Goal: Transaction & Acquisition: Book appointment/travel/reservation

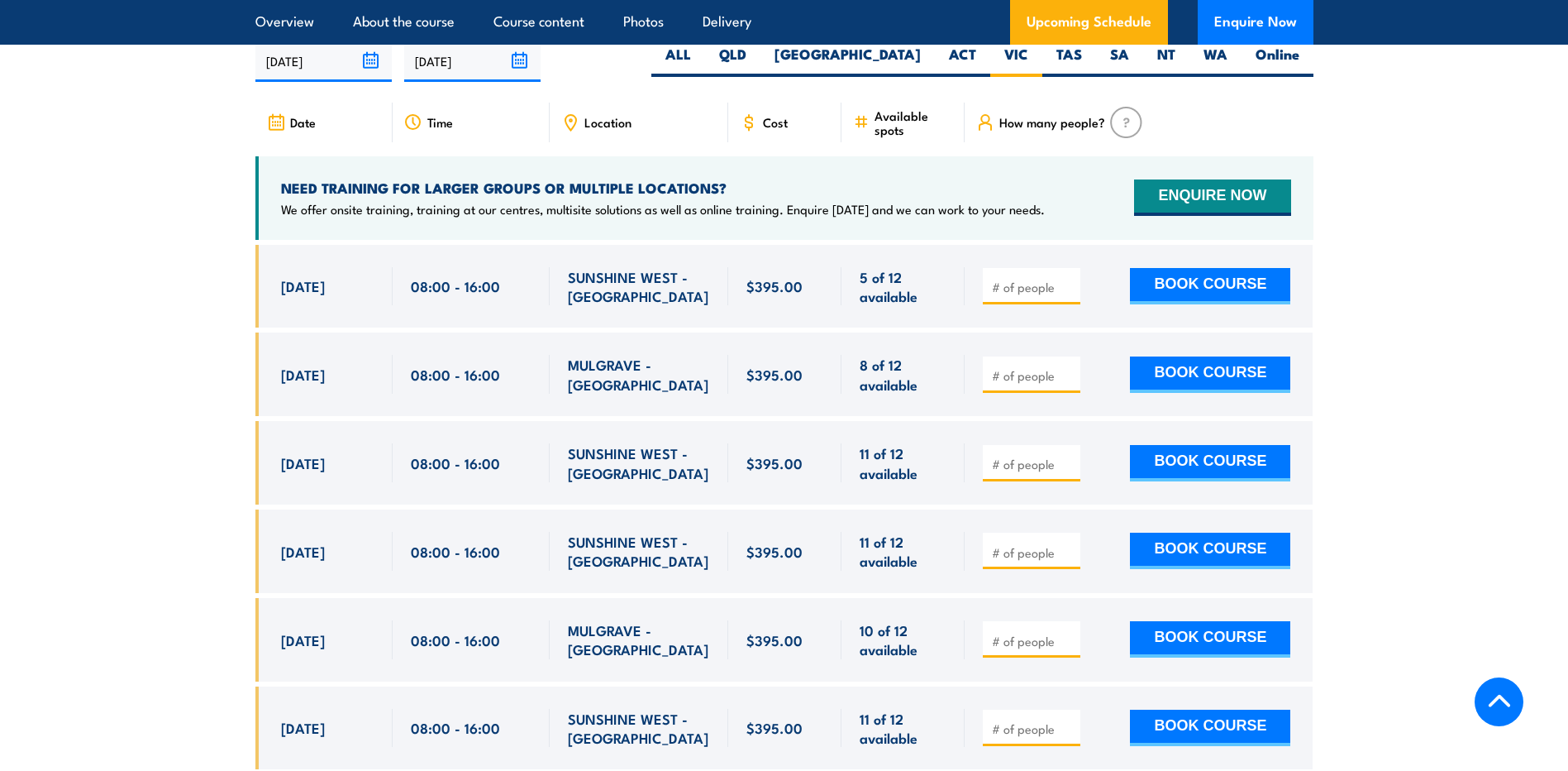
click at [1051, 472] on input "number" at bounding box center [1033, 463] width 82 height 16
type input "1"
click at [1067, 472] on input "1" at bounding box center [1033, 463] width 82 height 16
click at [1189, 481] on button "BOOK COURSE" at bounding box center [1210, 463] width 160 height 36
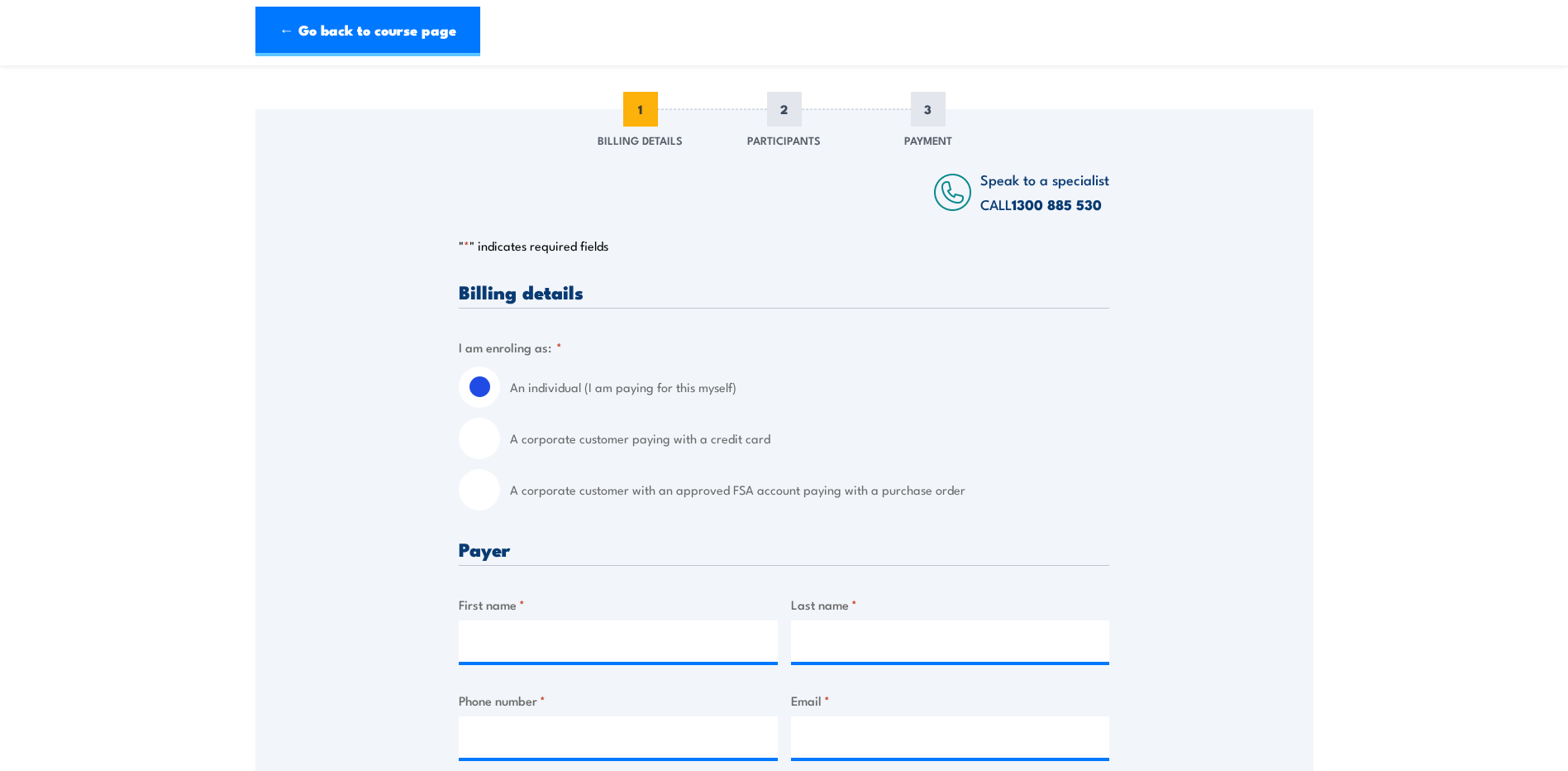
scroll to position [248, 0]
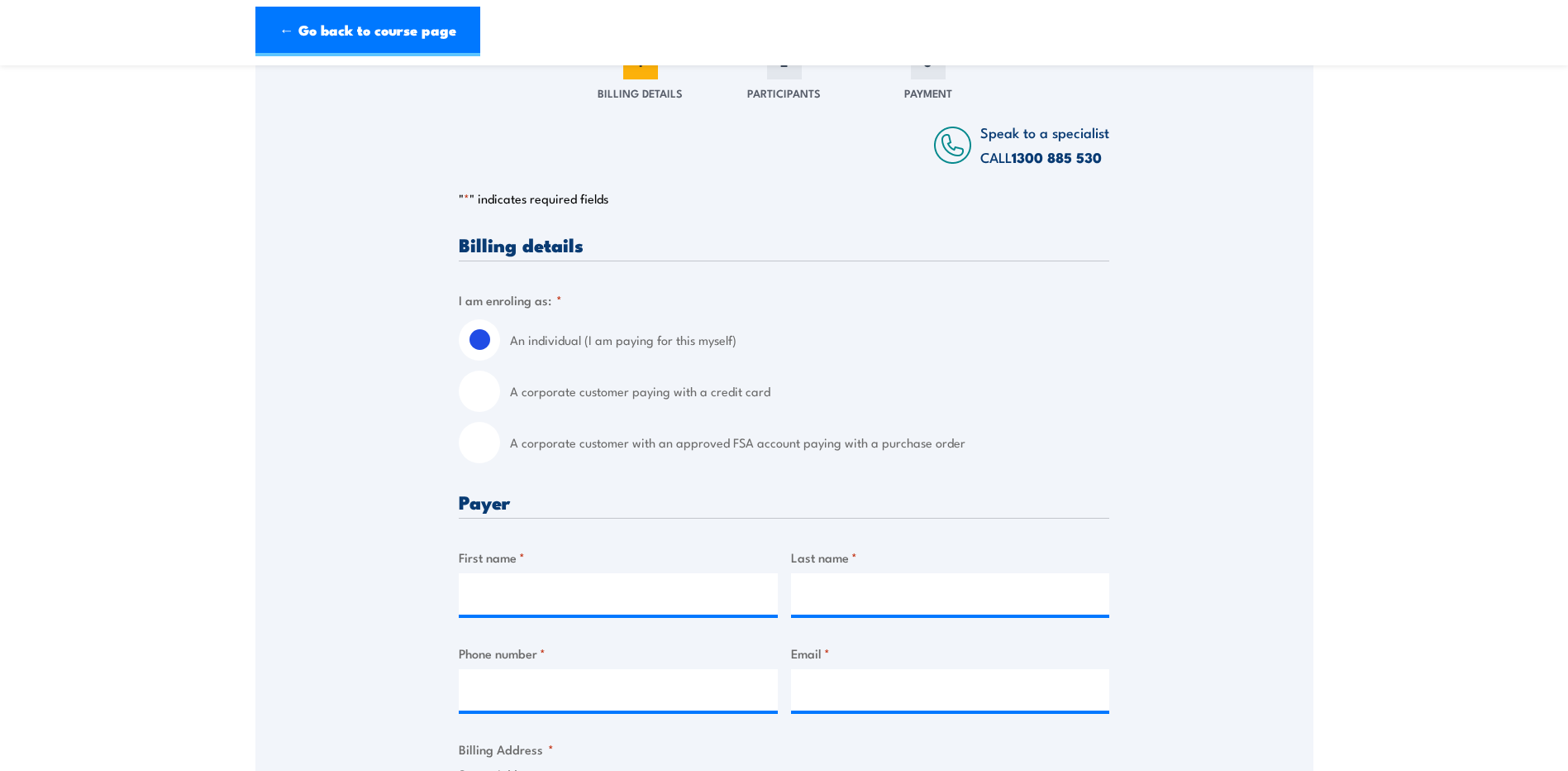
click at [487, 397] on input "A corporate customer paying with a credit card" at bounding box center [480, 391] width 42 height 42
radio input "true"
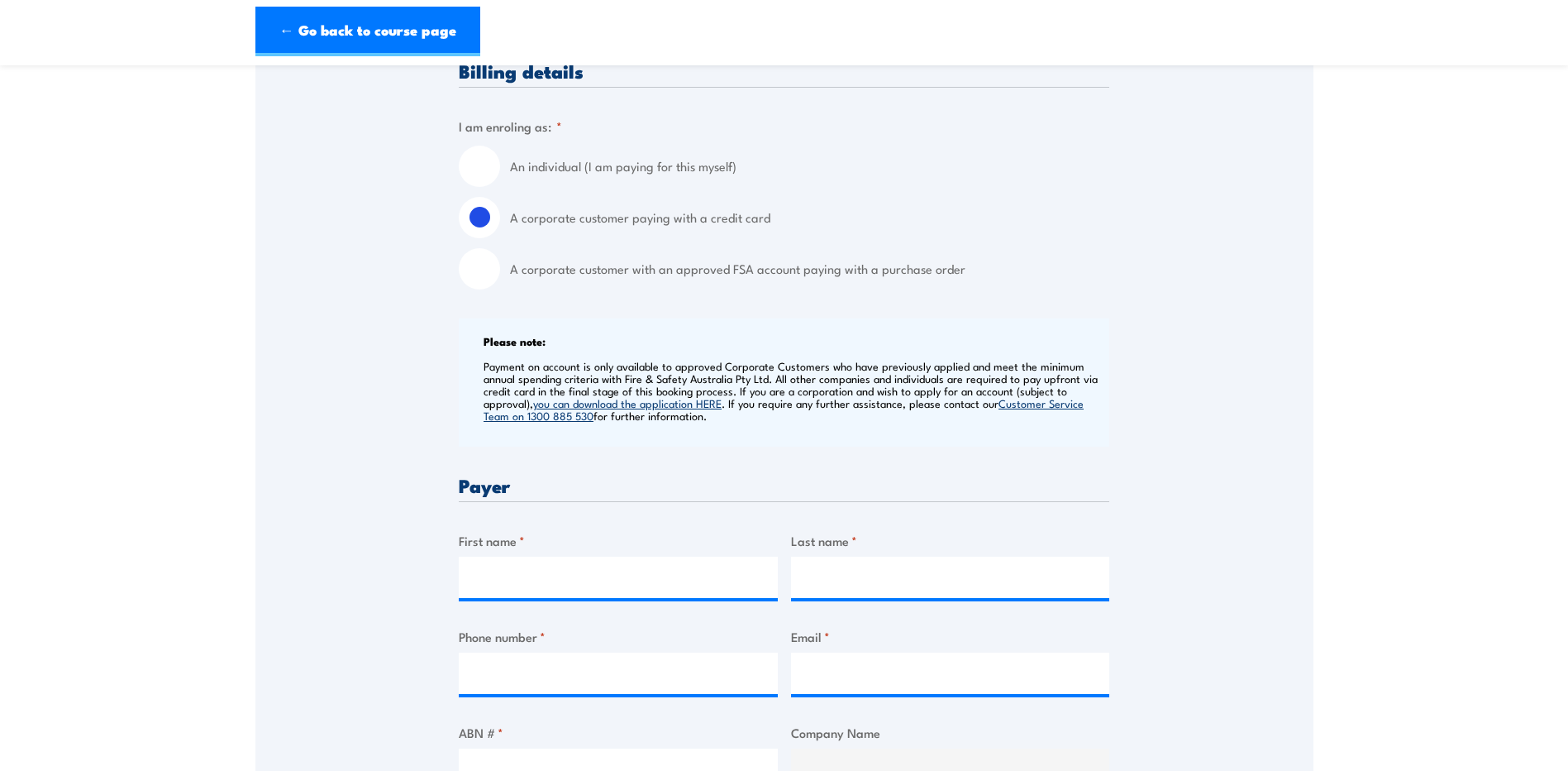
scroll to position [579, 0]
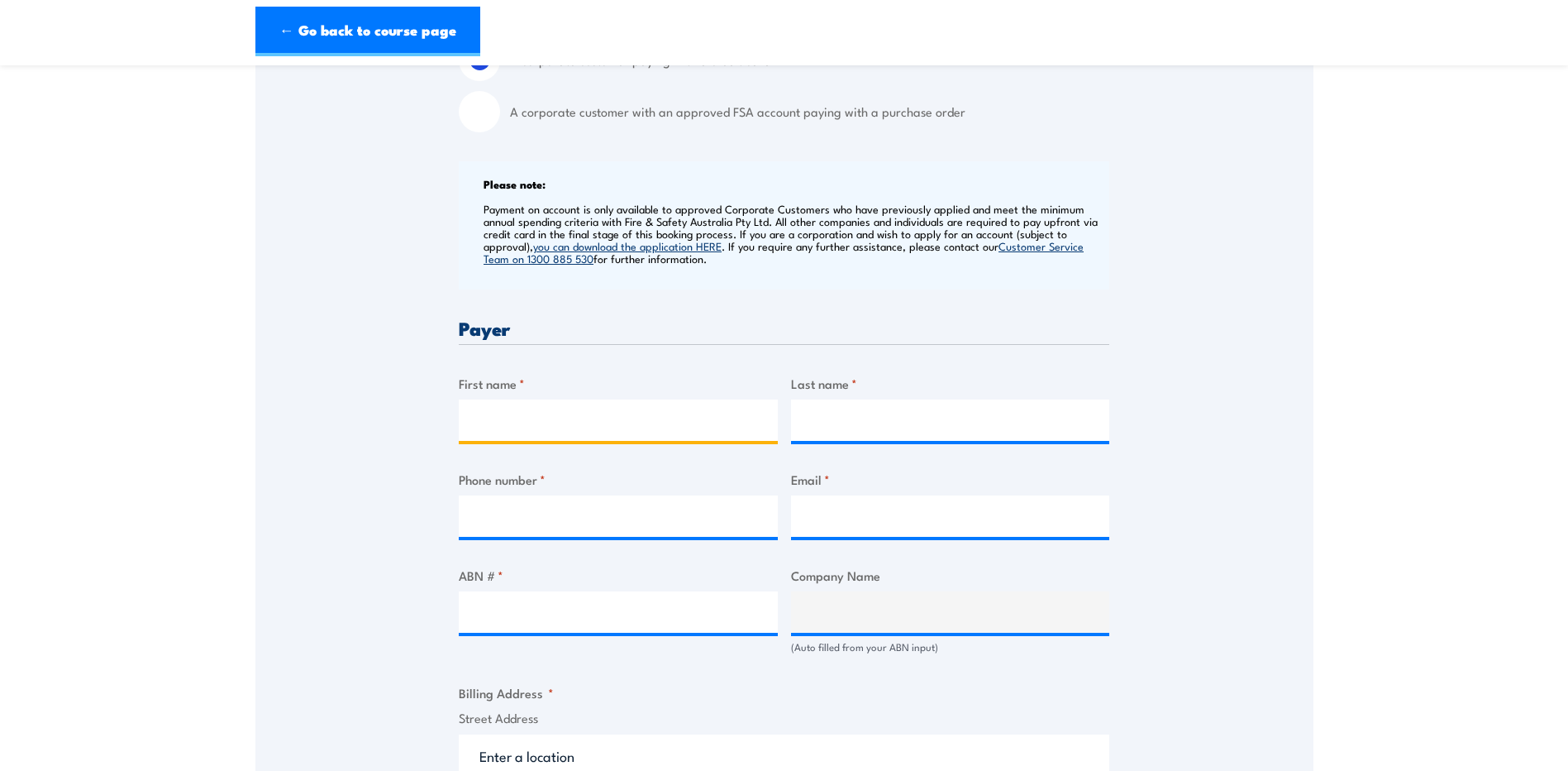
click at [528, 429] on input "First name *" at bounding box center [618, 420] width 319 height 42
type input "[PERSON_NAME]"
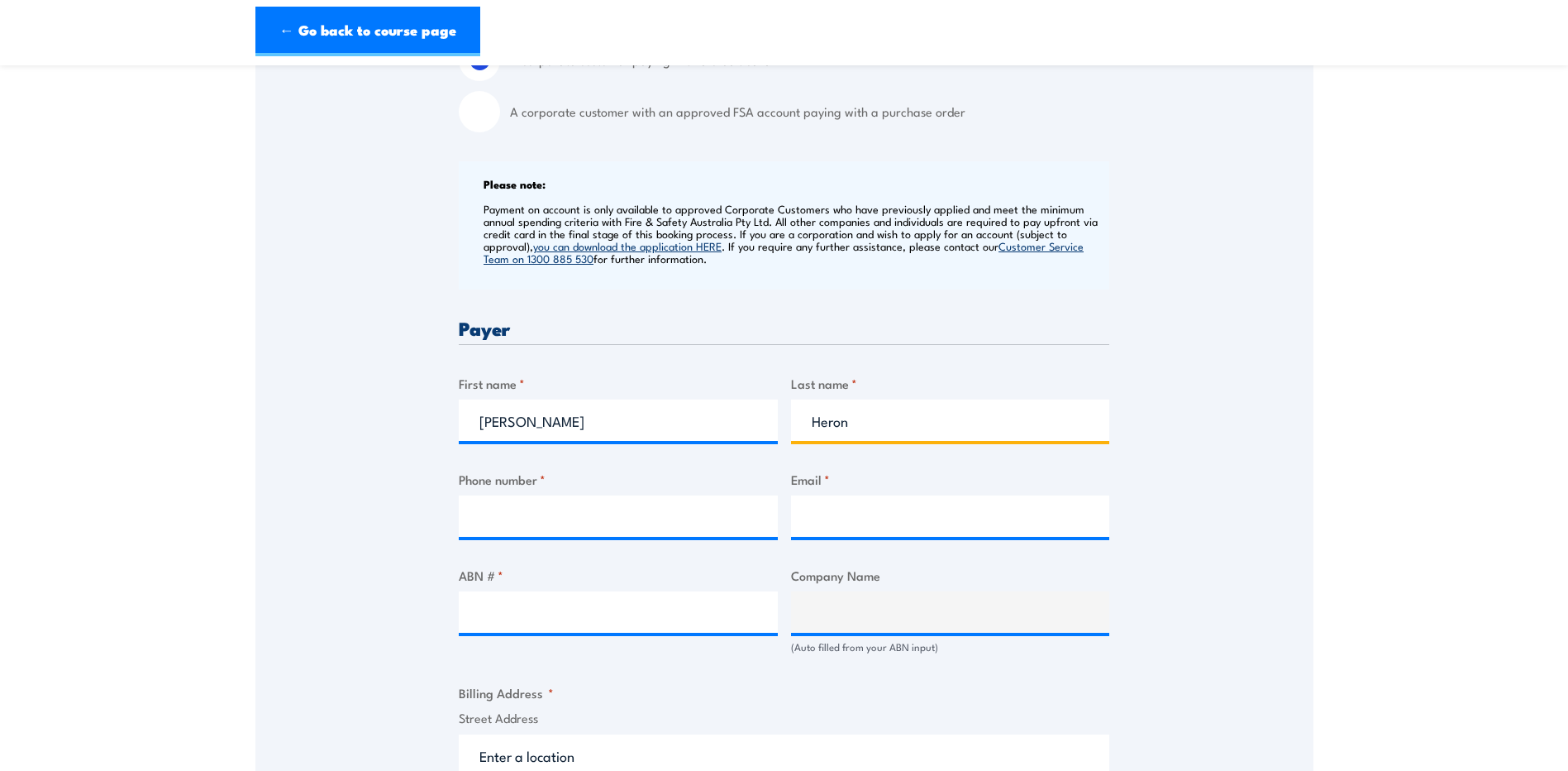
type input "Heron"
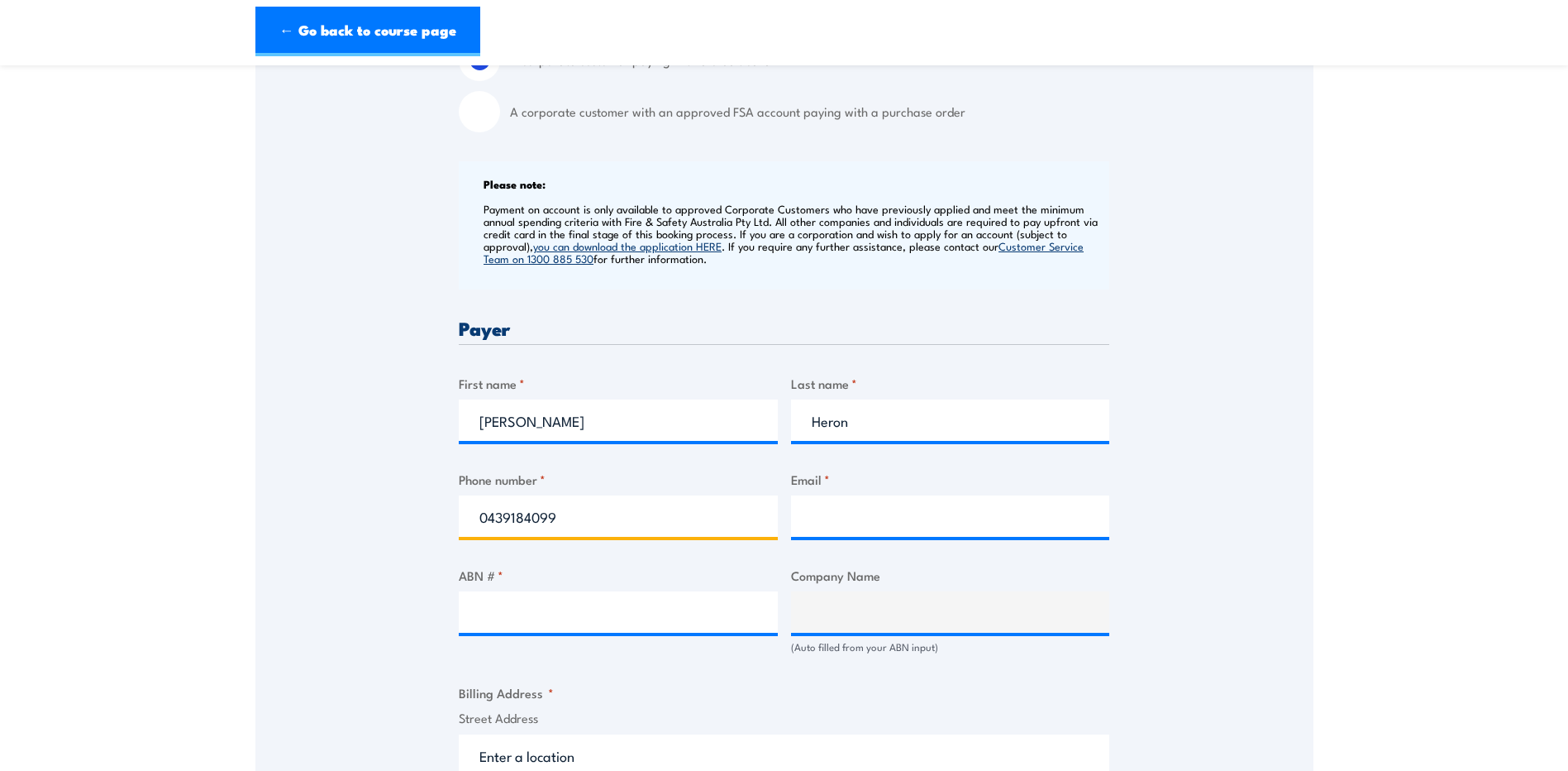
type input "0439184099"
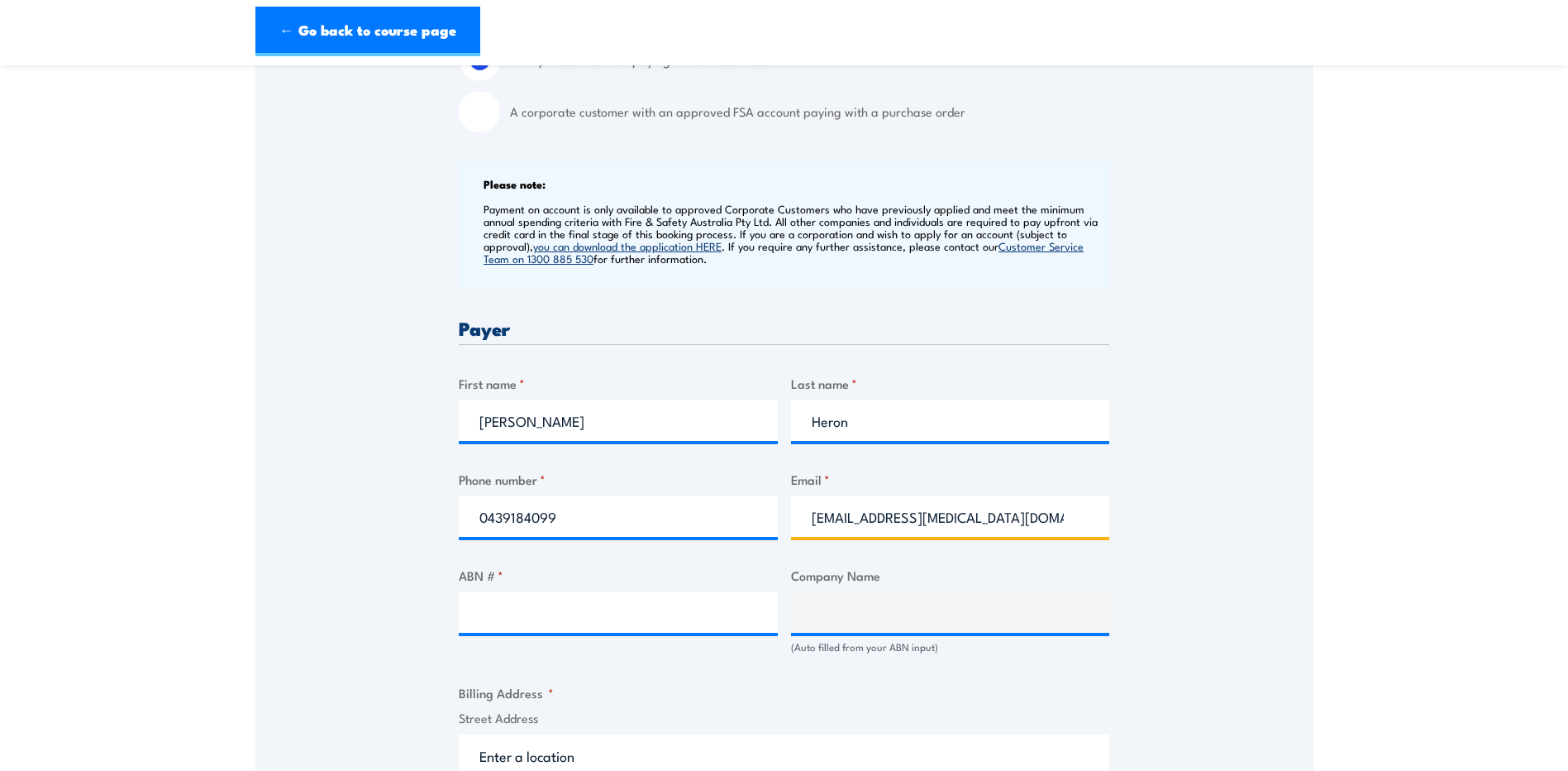
type input "[EMAIL_ADDRESS][MEDICAL_DATA][DOMAIN_NAME]"
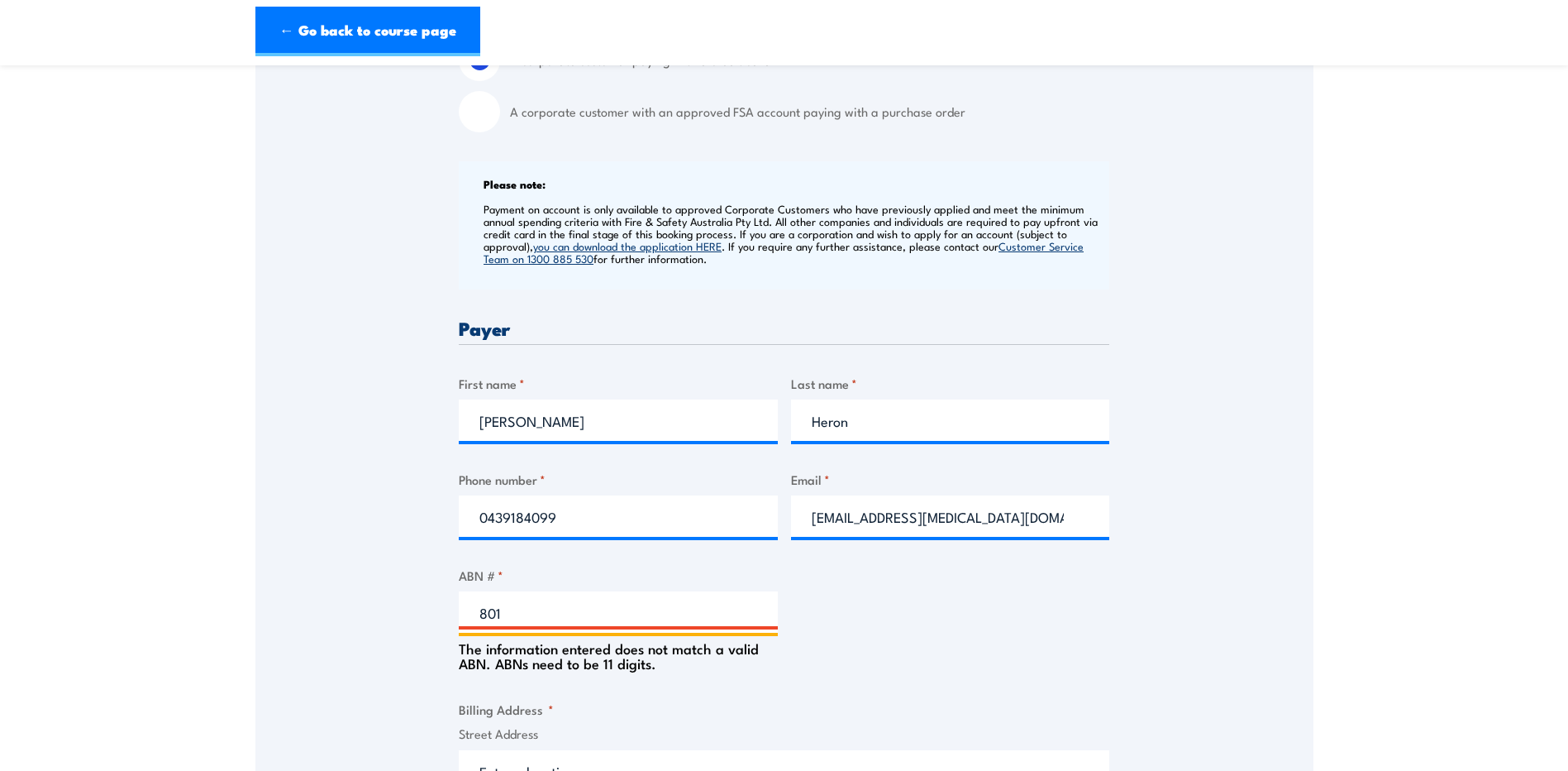
click at [541, 605] on input "801" at bounding box center [618, 612] width 319 height 42
type input "80164520834"
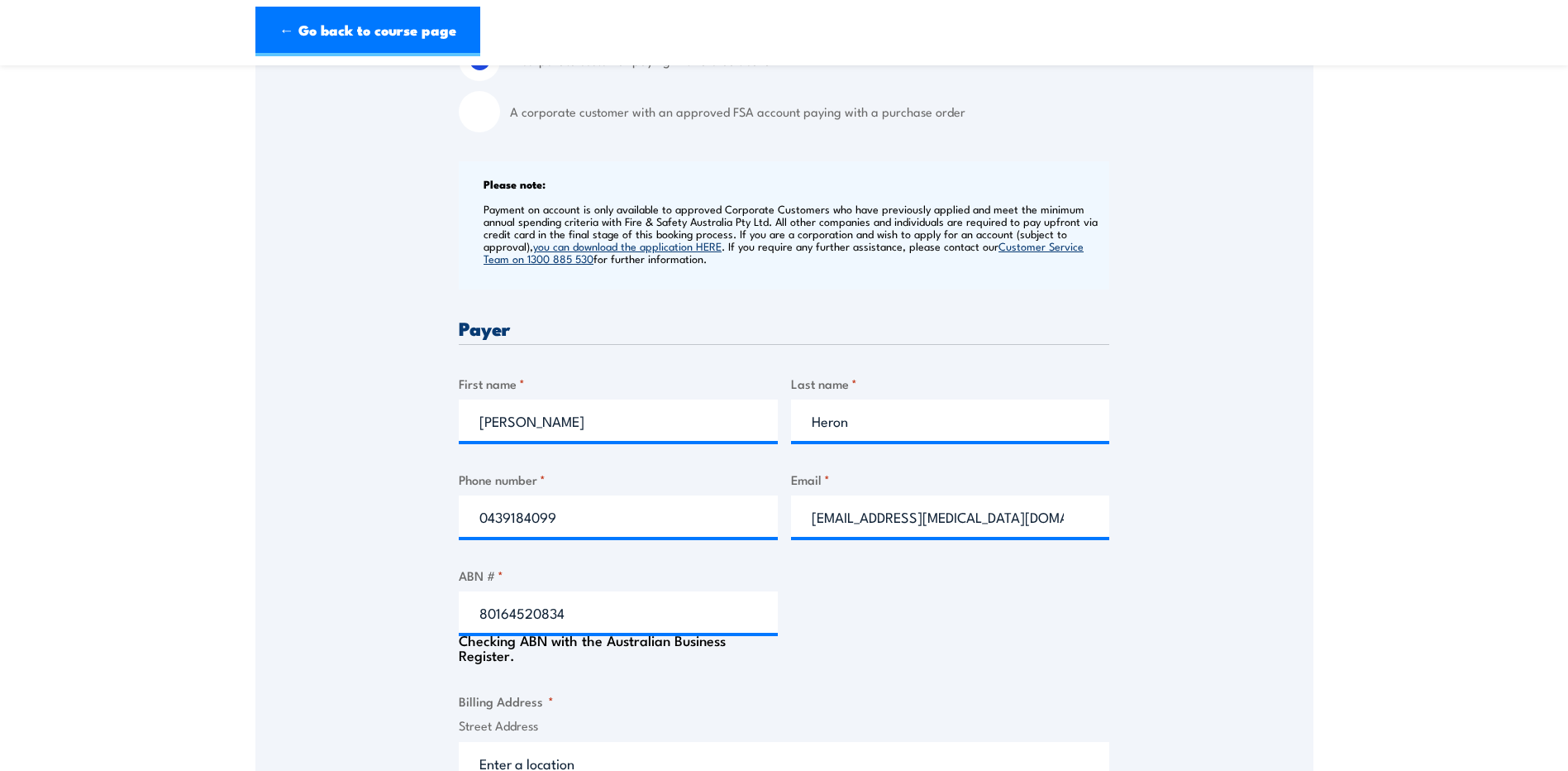
scroll to position [581, 0]
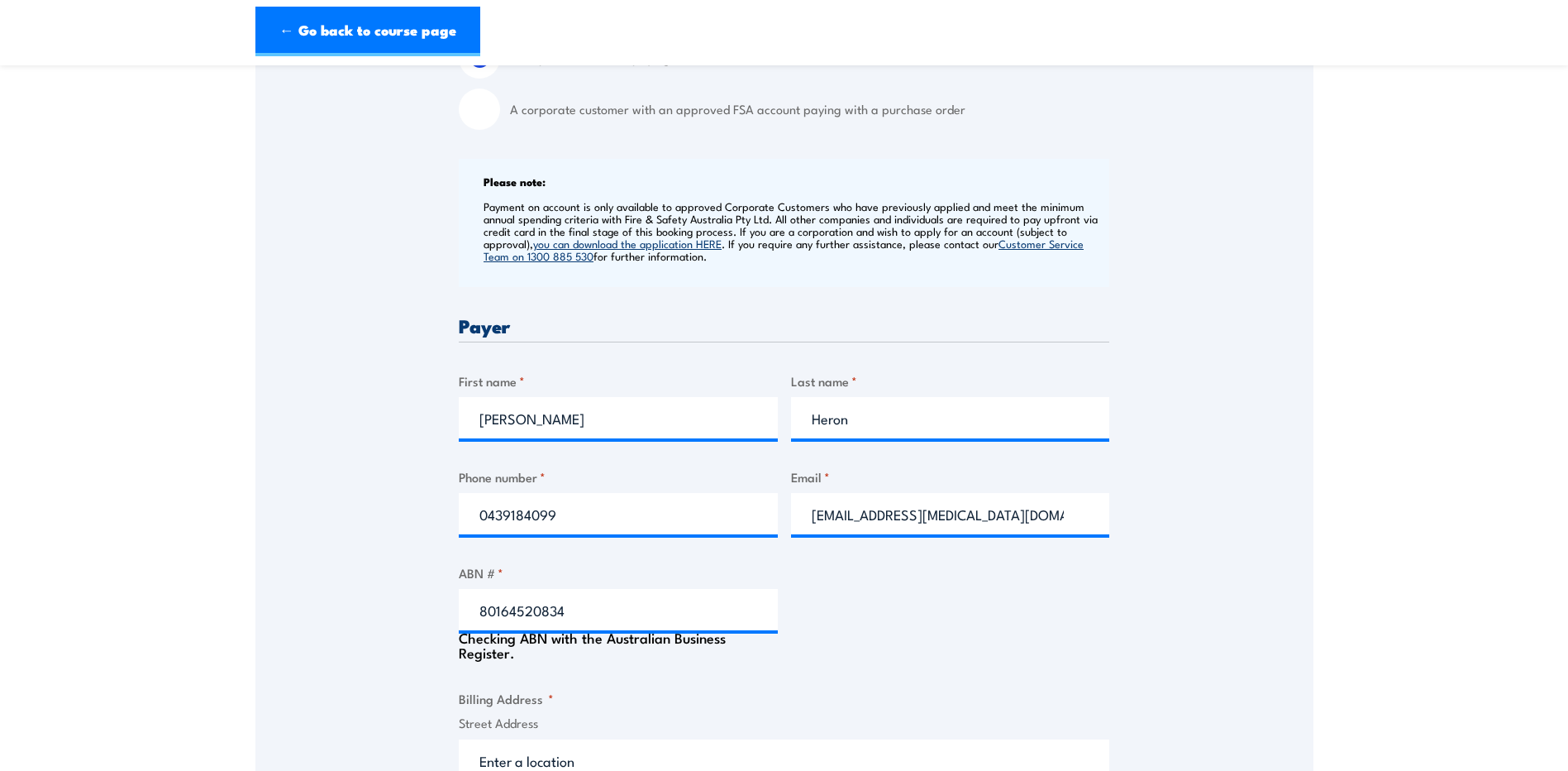
type input "[MEDICAL_DATA] RAIL AND EXCAVATIONS PTY LTD"
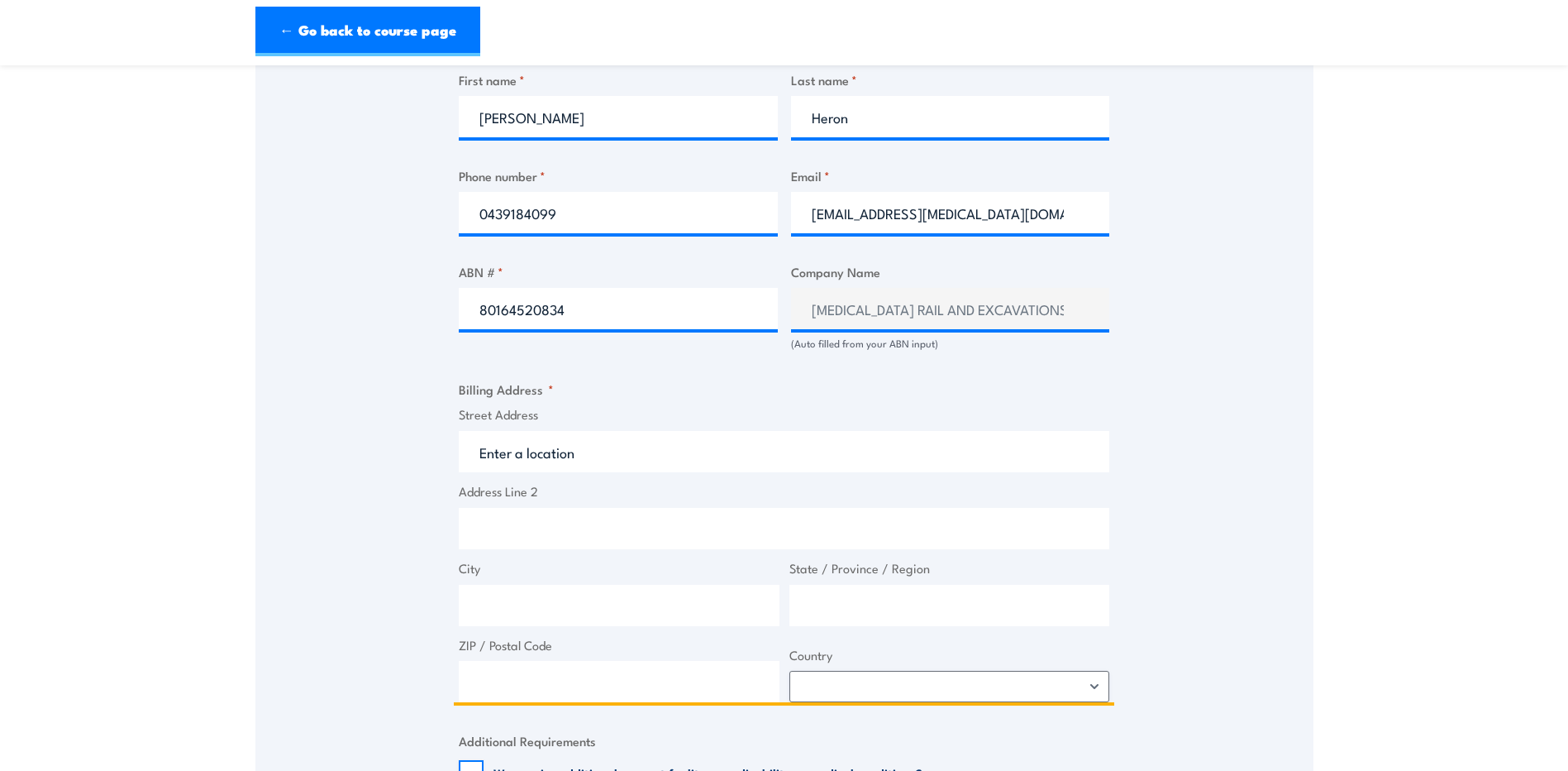
scroll to position [912, 0]
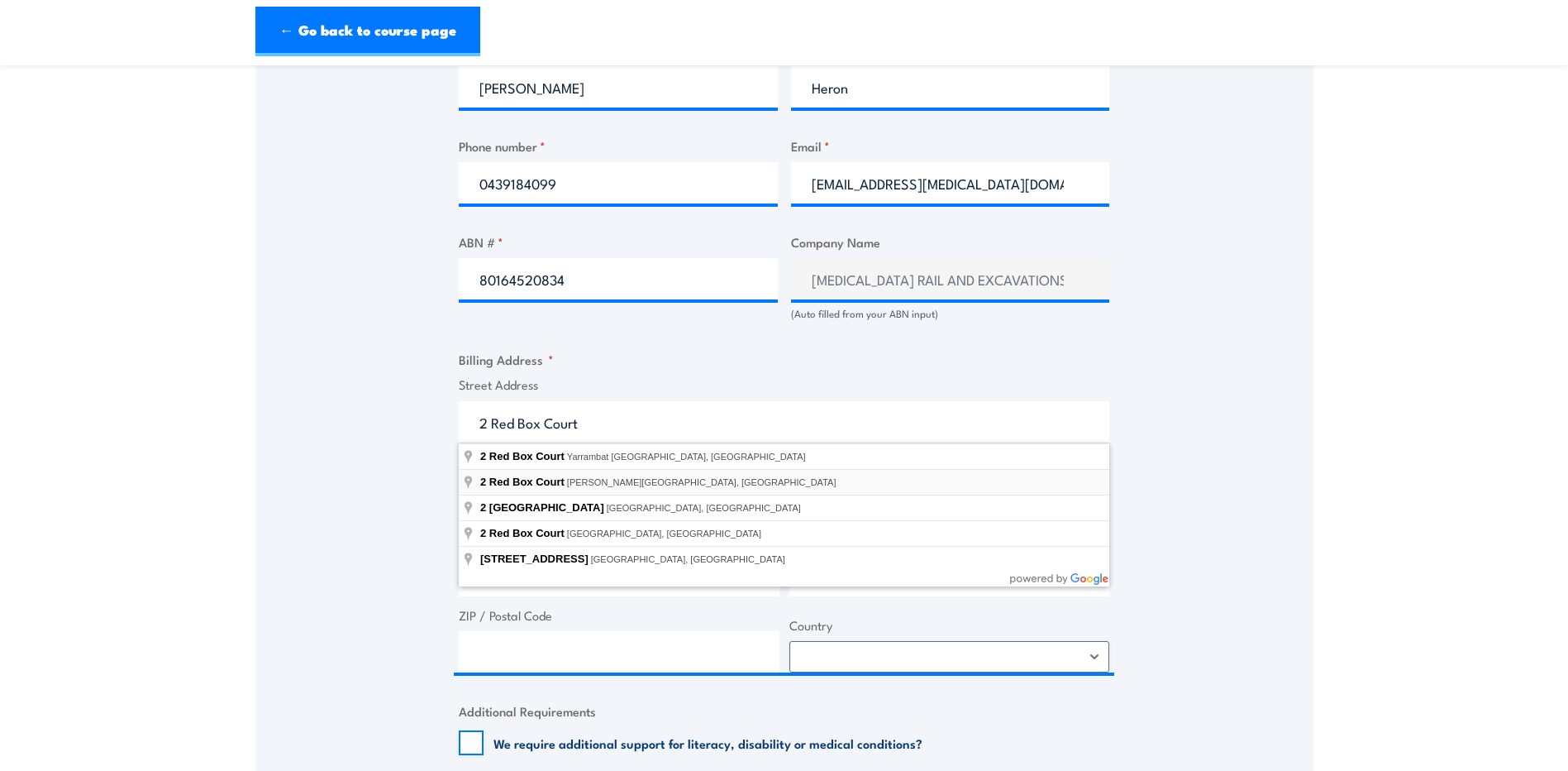
type input "[STREET_ADDRESS][PERSON_NAME]"
type input "2 Red Box Ct"
type input "[PERSON_NAME]"
type input "Victoria"
type input "3660"
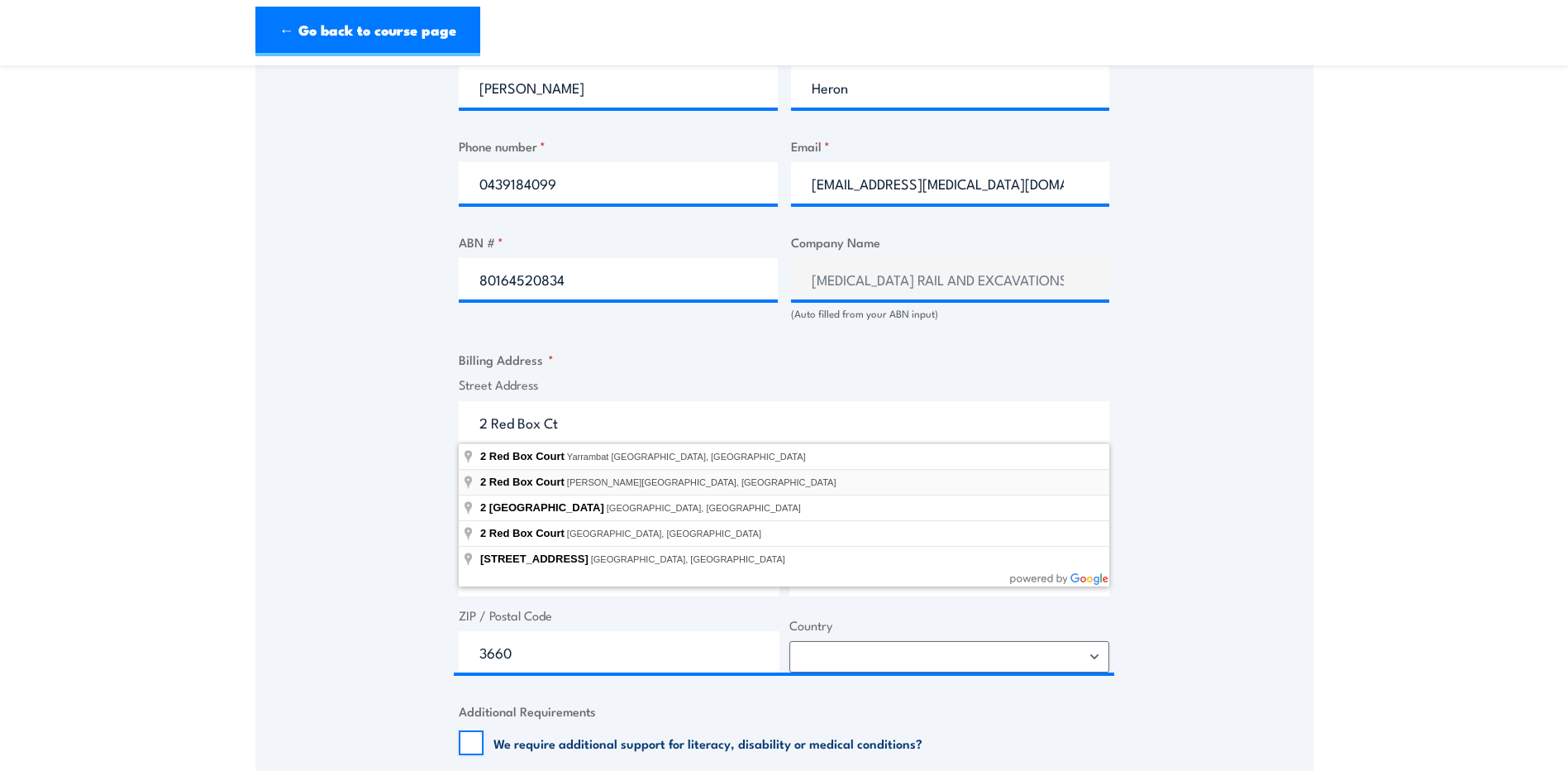
select select "[GEOGRAPHIC_DATA]"
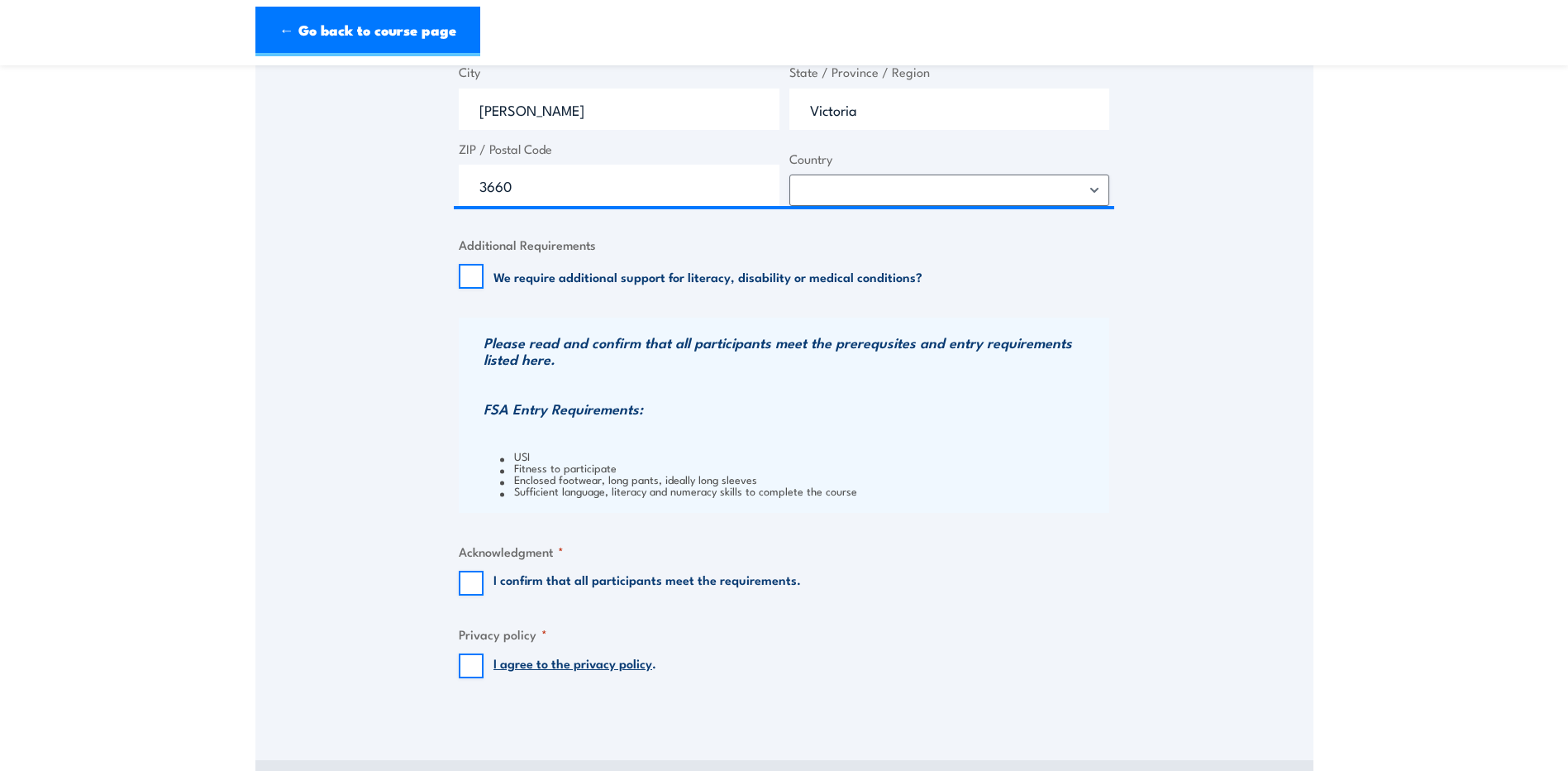
scroll to position [1408, 0]
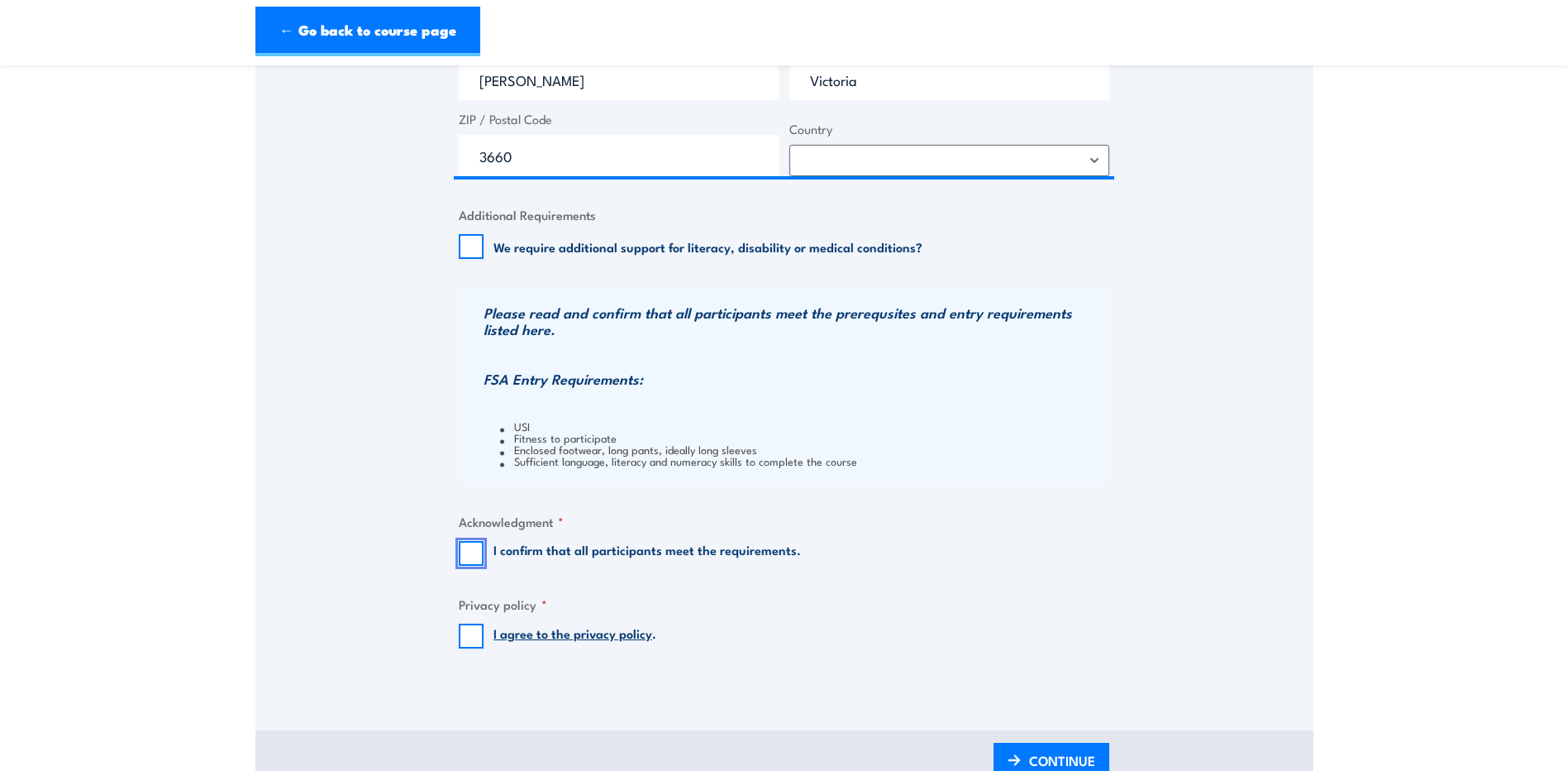
click at [472, 555] on input "I confirm that all participants meet the requirements." at bounding box center [470, 553] width 24 height 24
checkbox input "true"
click at [470, 632] on input "I agree to the privacy policy ." at bounding box center [470, 635] width 24 height 24
checkbox input "true"
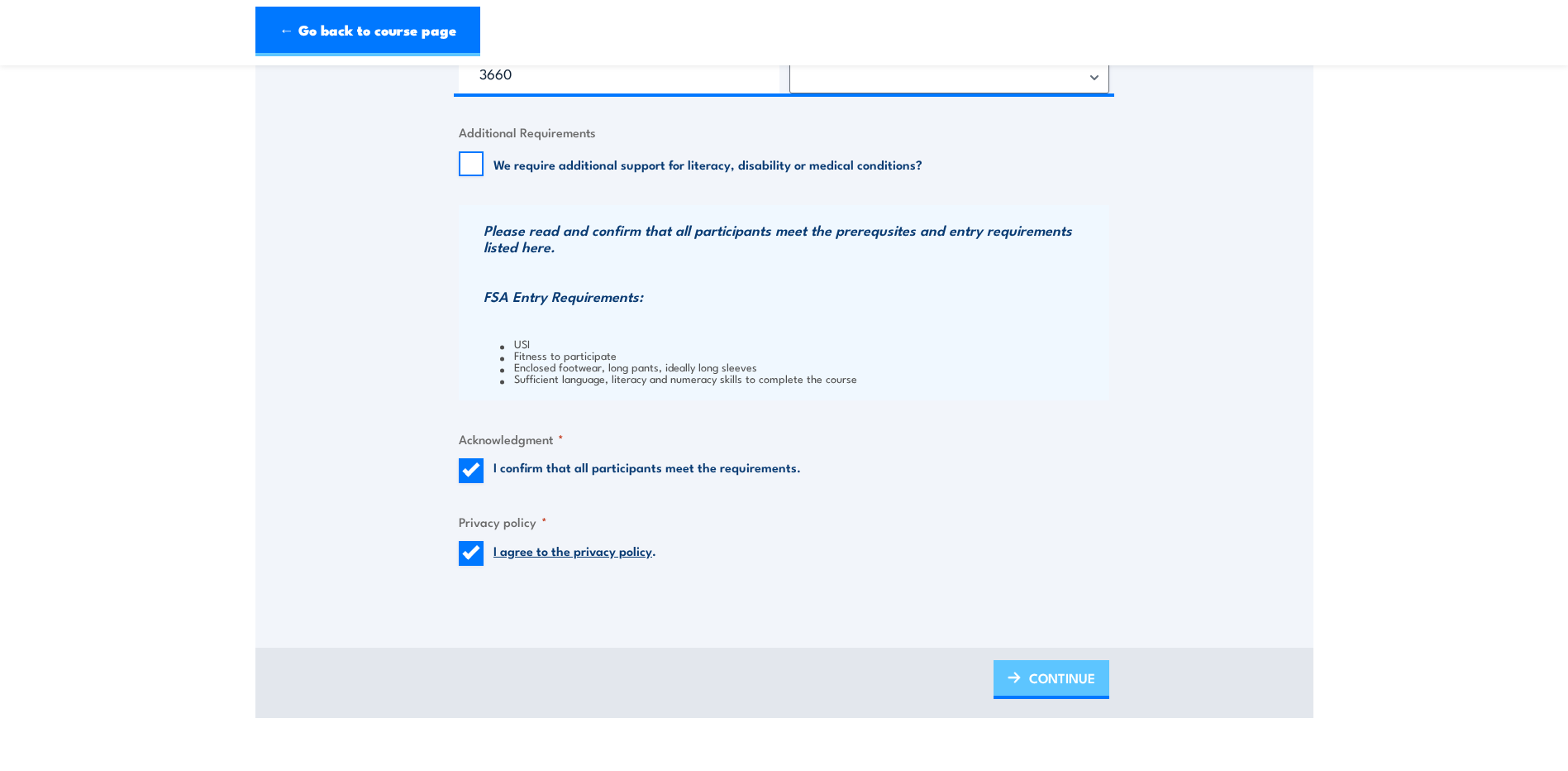
click at [1060, 678] on span "CONTINUE" at bounding box center [1062, 678] width 66 height 43
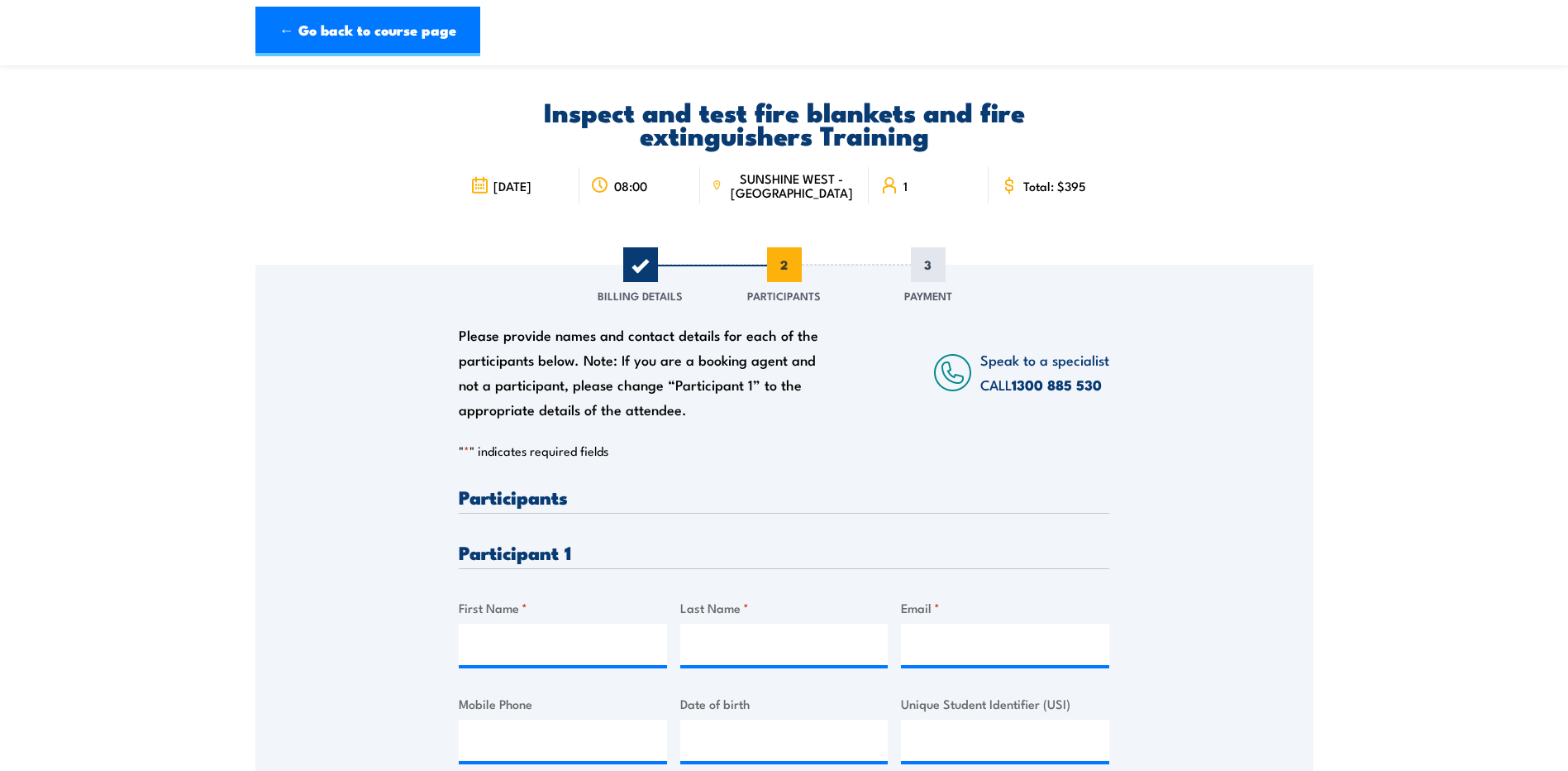
scroll to position [82, 0]
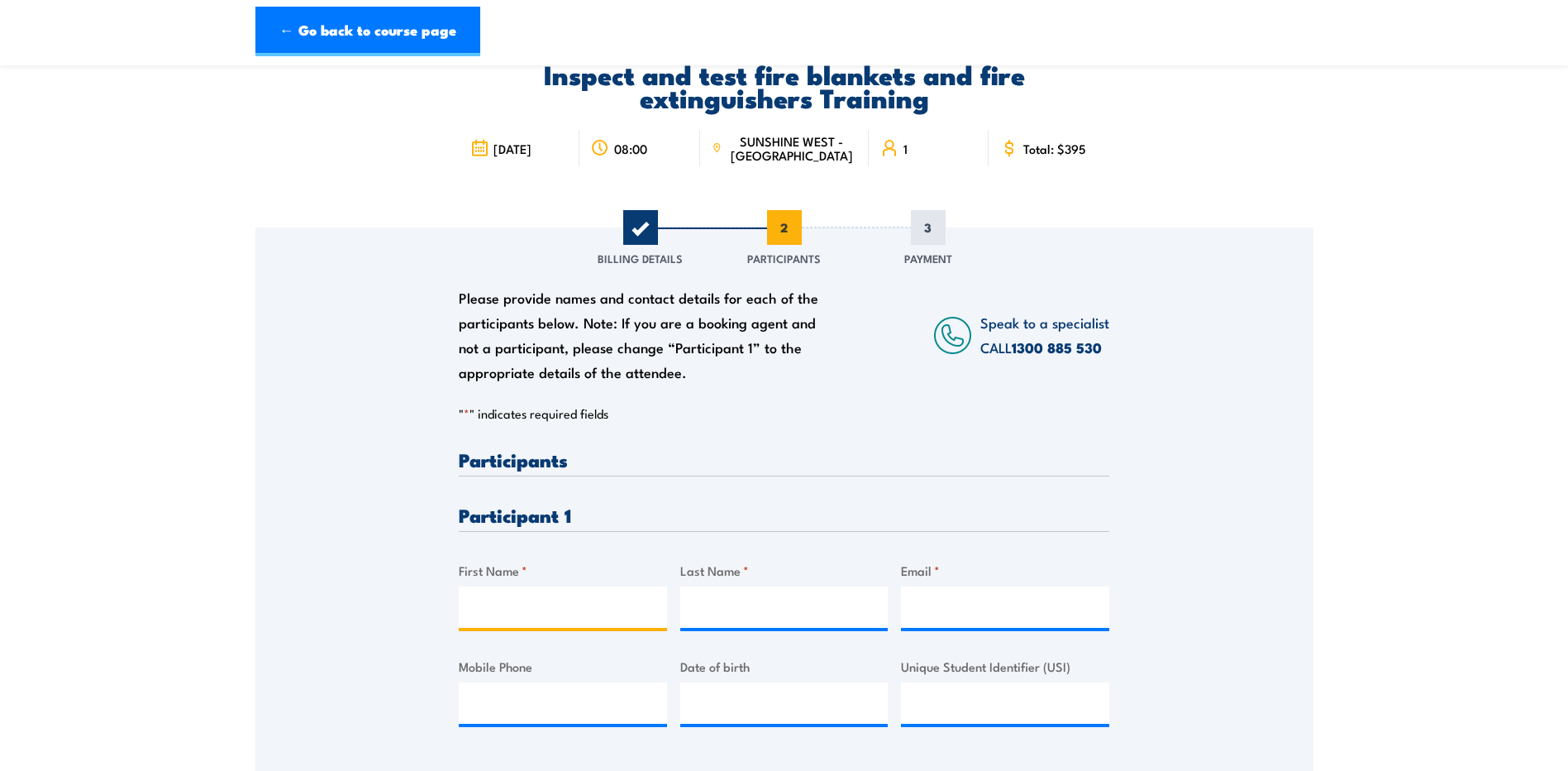
click at [614, 589] on input "First Name *" at bounding box center [563, 607] width 208 height 42
type input "[PERSON_NAME]"
type input "Bourke"
type input "[PERSON_NAME][EMAIL_ADDRESS][MEDICAL_DATA][DOMAIN_NAME]"
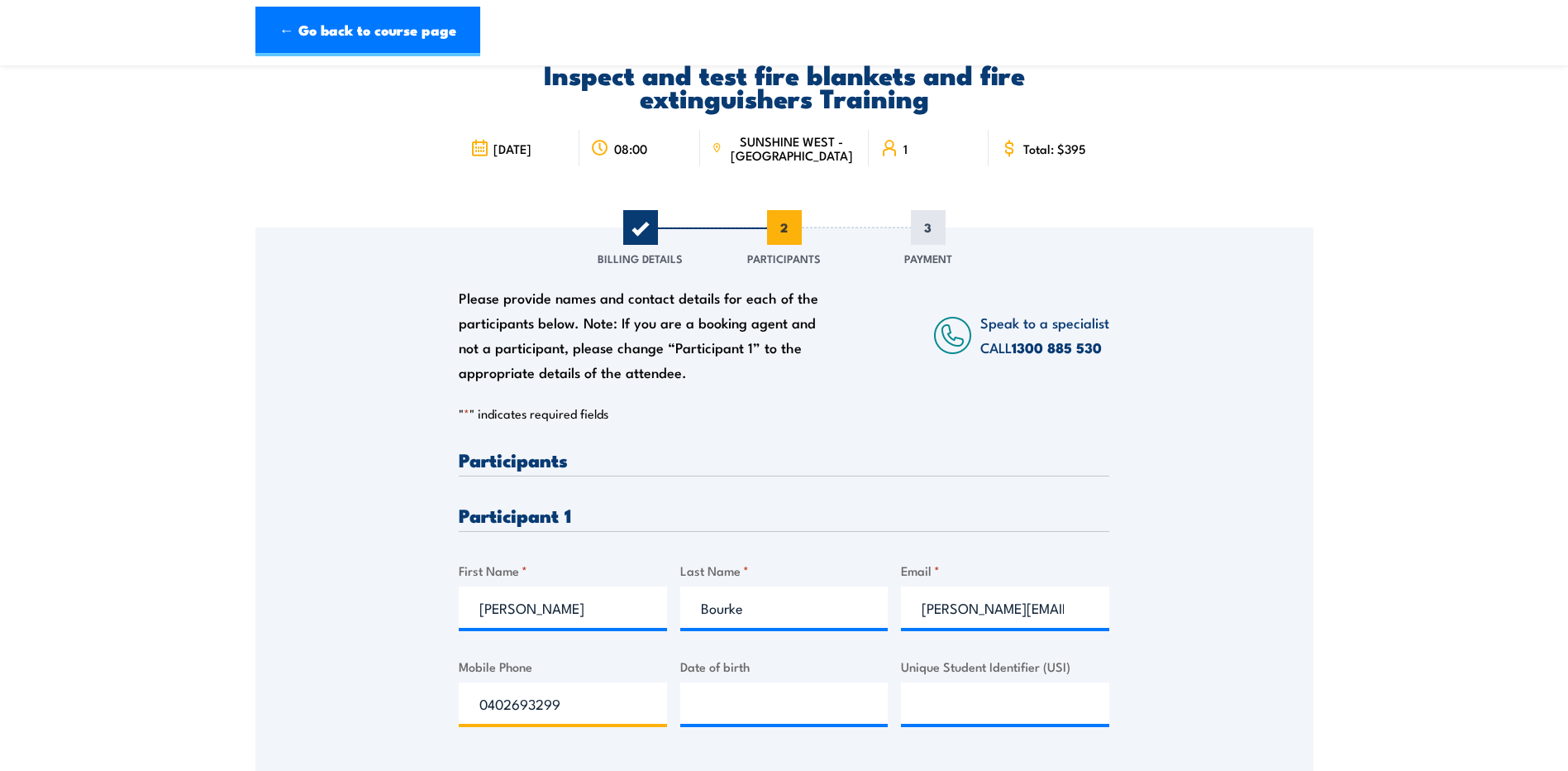
type input "0402693299"
type input "__/__/____"
click at [824, 713] on input "__/__/____" at bounding box center [784, 703] width 208 height 42
click at [702, 698] on input "__/__/____" at bounding box center [784, 703] width 208 height 42
type input "[DATE]"
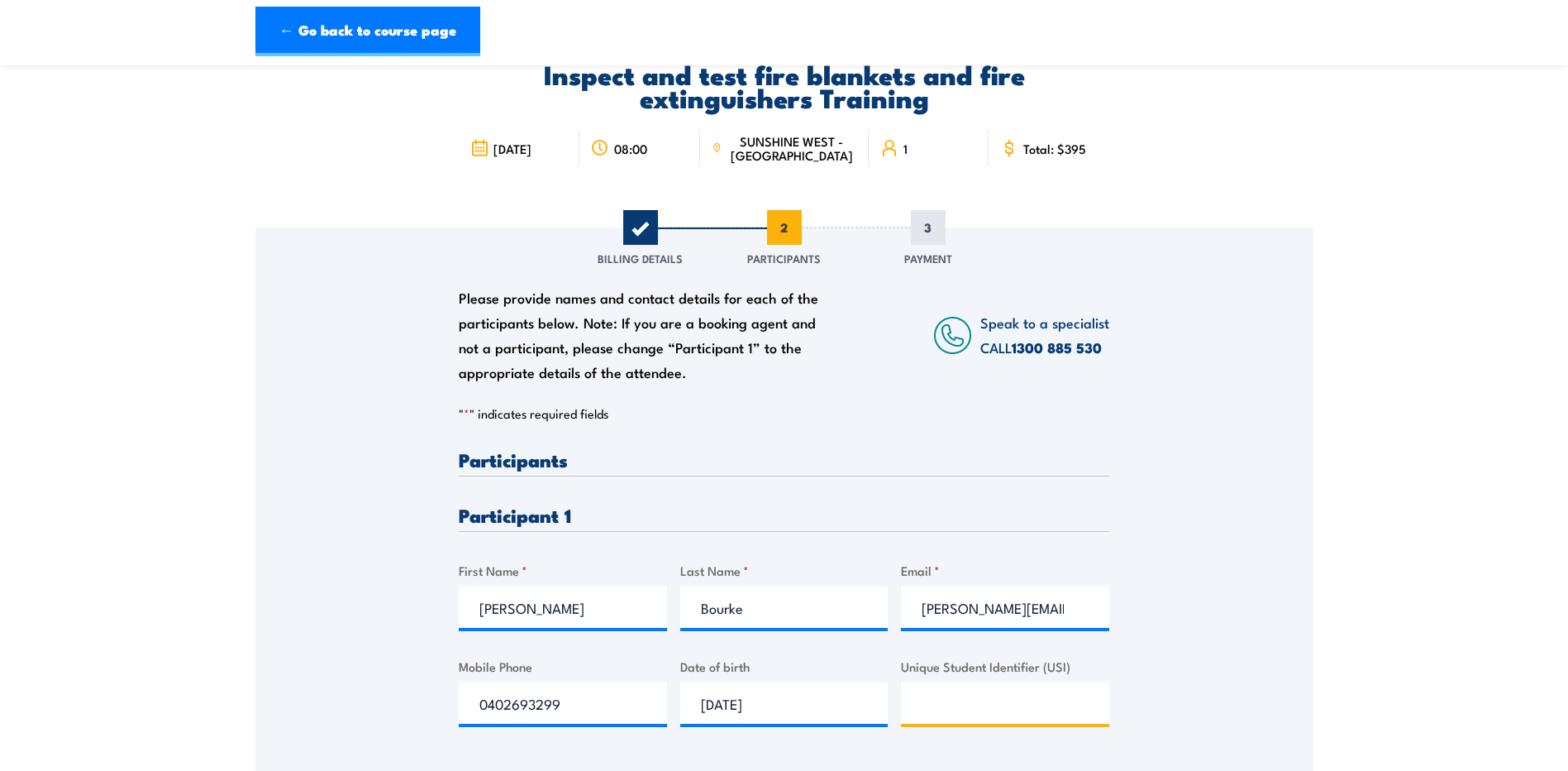
scroll to position [496, 0]
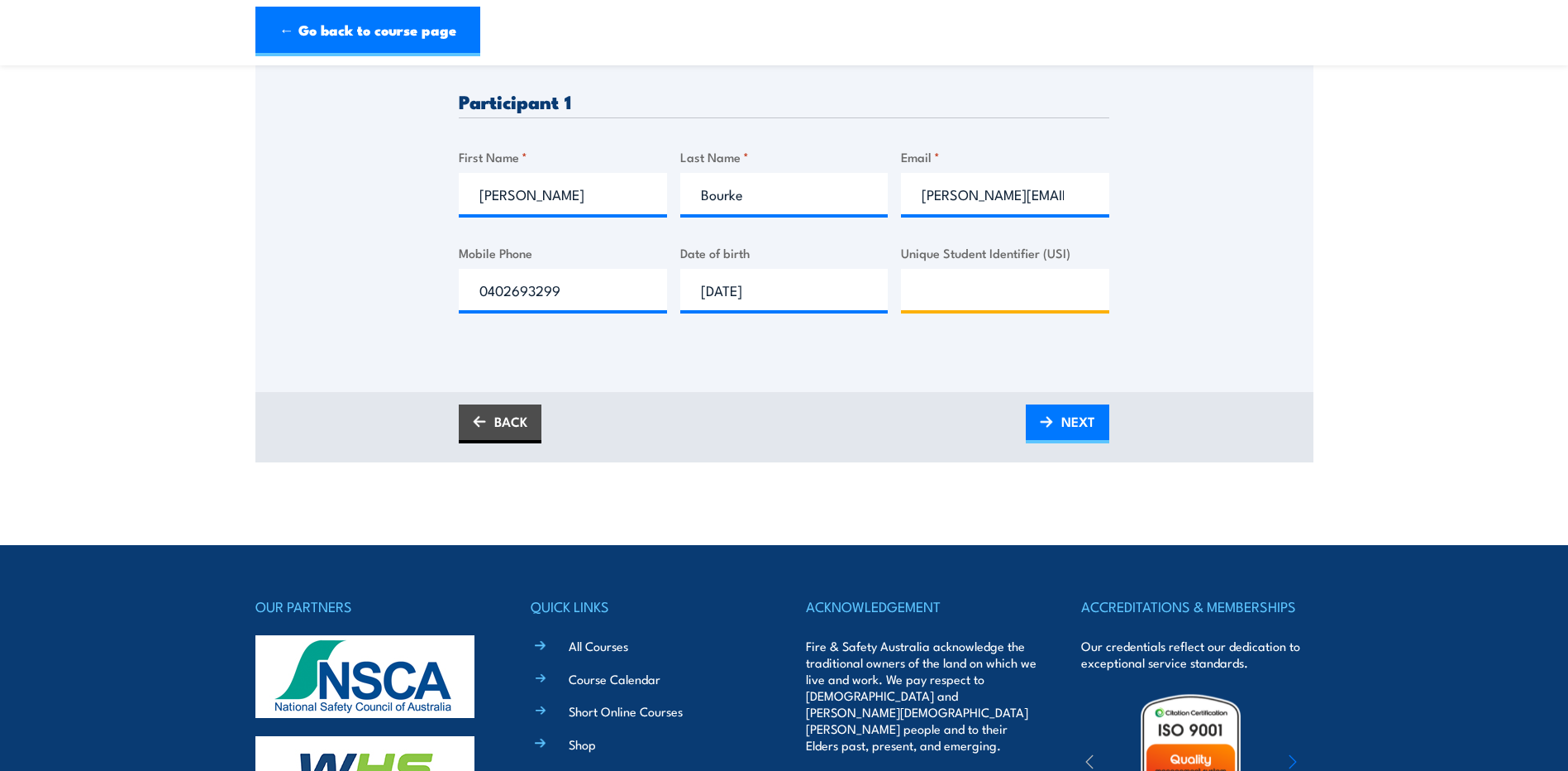
click at [1010, 280] on input "Unique Student Identifier (USI)" at bounding box center [1005, 290] width 208 height 42
type input "9R9ACP88GG"
drag, startPoint x: 1079, startPoint y: 421, endPoint x: 912, endPoint y: 358, distance: 178.5
click at [1079, 421] on span "NEXT" at bounding box center [1078, 421] width 33 height 43
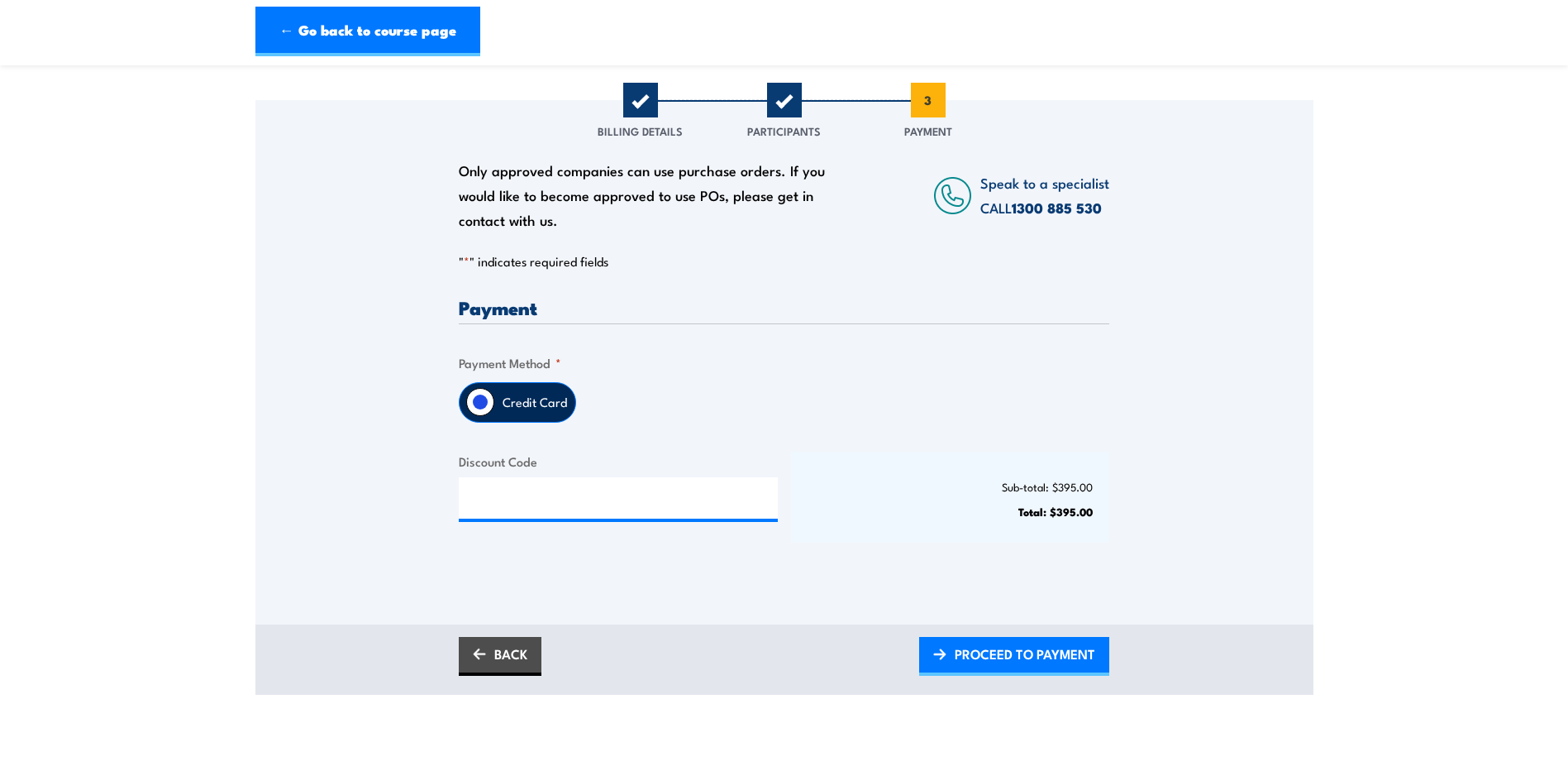
scroll to position [248, 0]
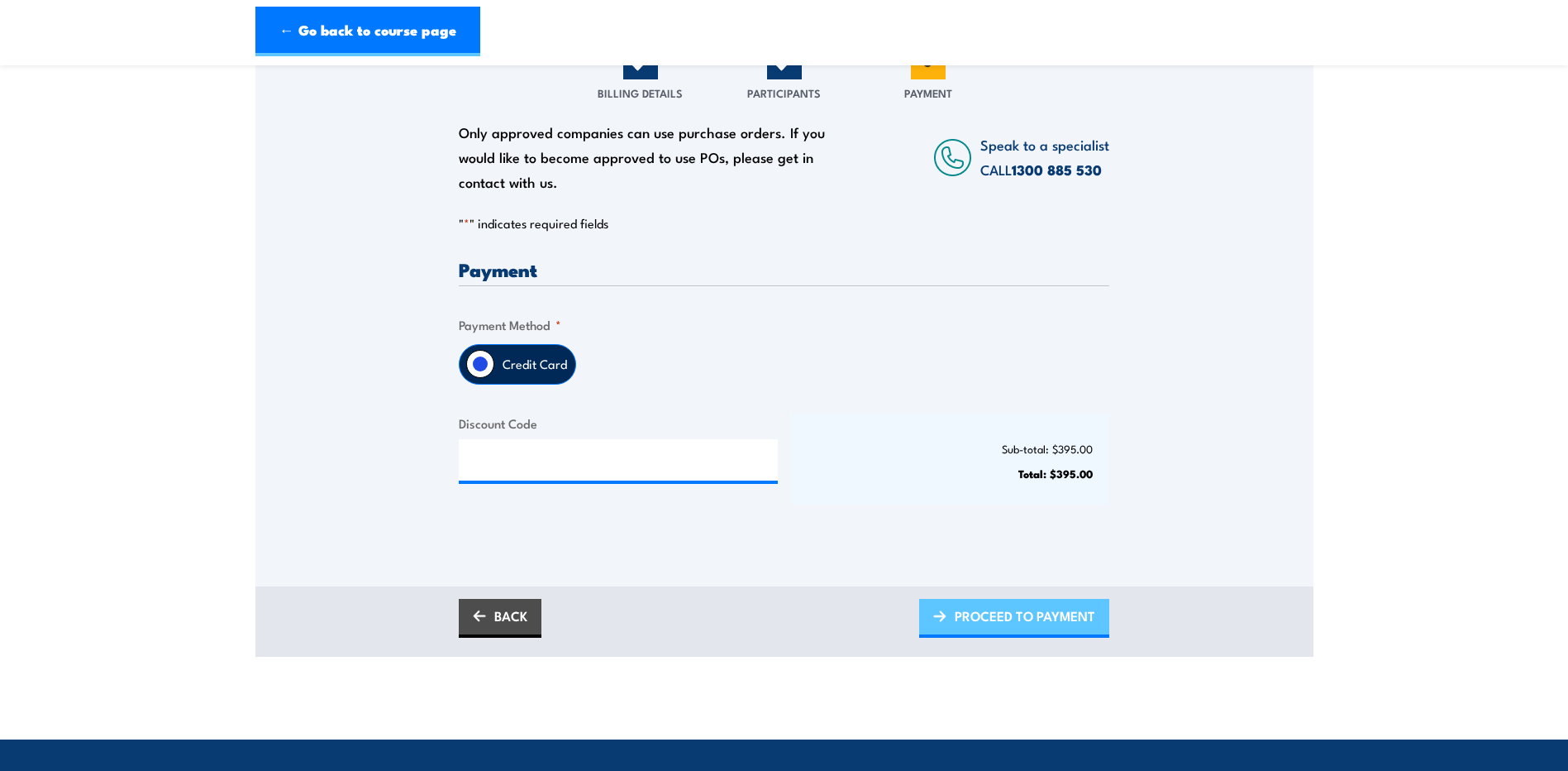
click at [1048, 617] on span "PROCEED TO PAYMENT" at bounding box center [1024, 615] width 140 height 43
